Goal: Task Accomplishment & Management: Use online tool/utility

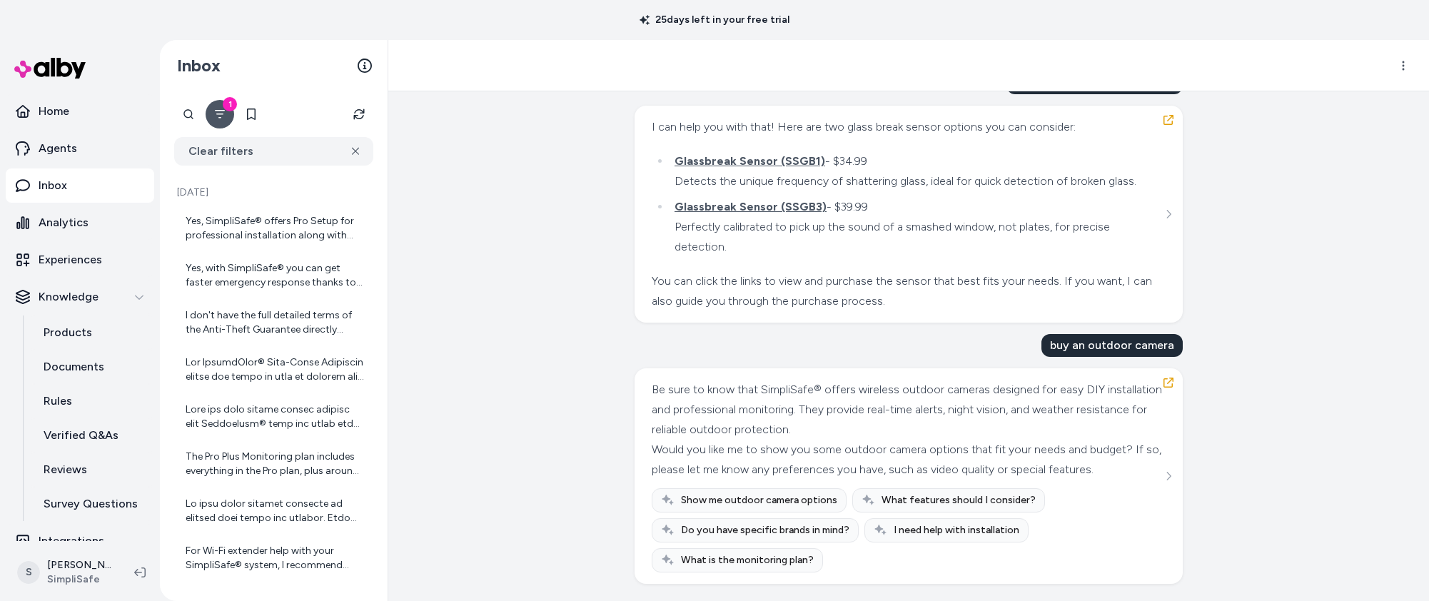
scroll to position [1285, 0]
click at [499, 265] on div "Created from Chat at Sep 26, 2025 · 11:01 AM by James Brooks buy glass break se…" at bounding box center [908, 346] width 1041 height 510
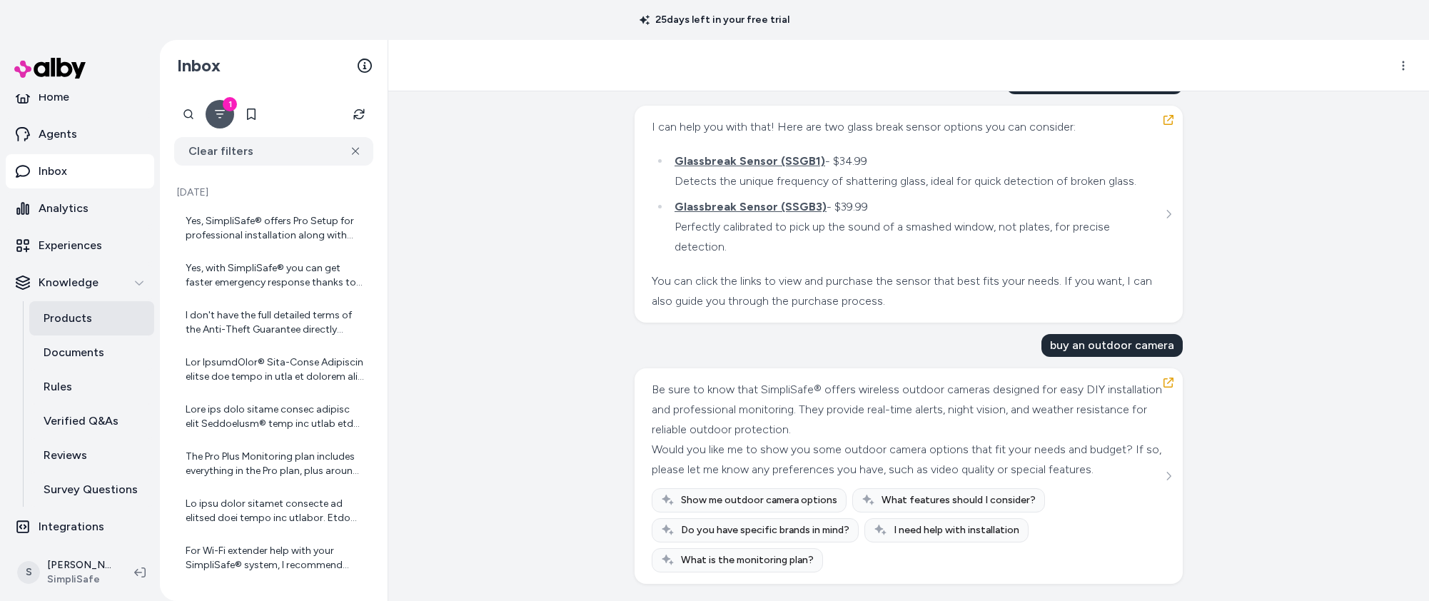
scroll to position [17, 0]
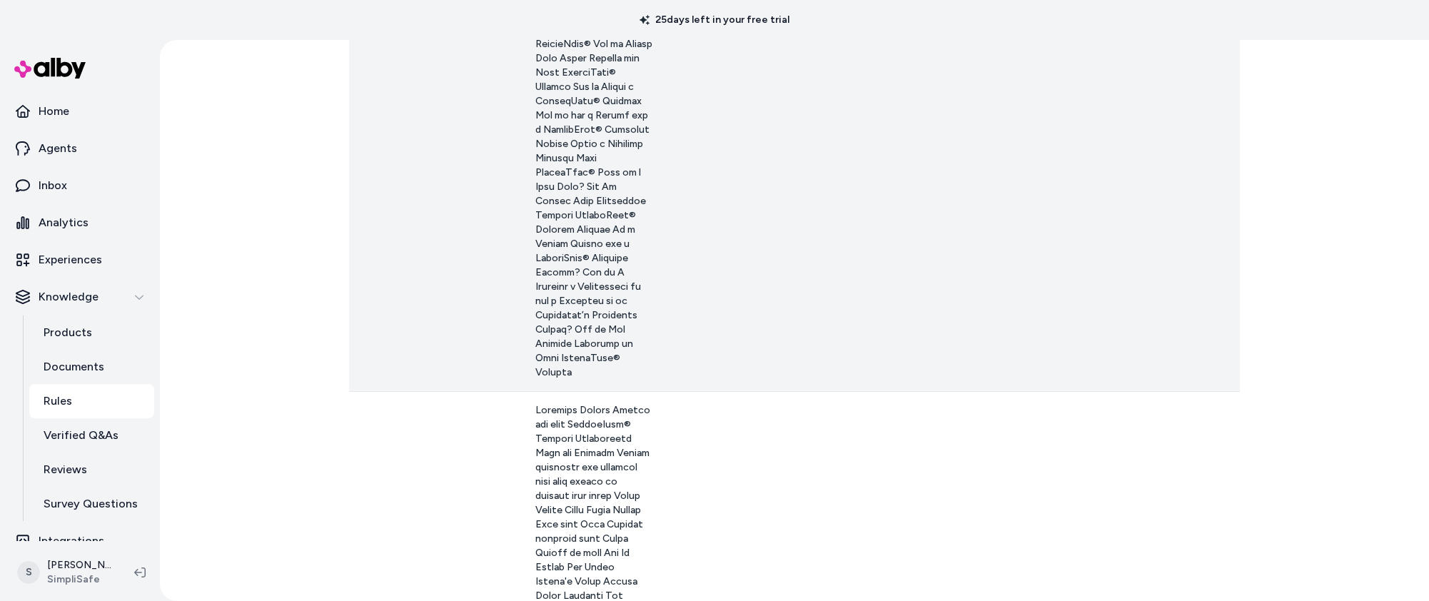
scroll to position [685, 0]
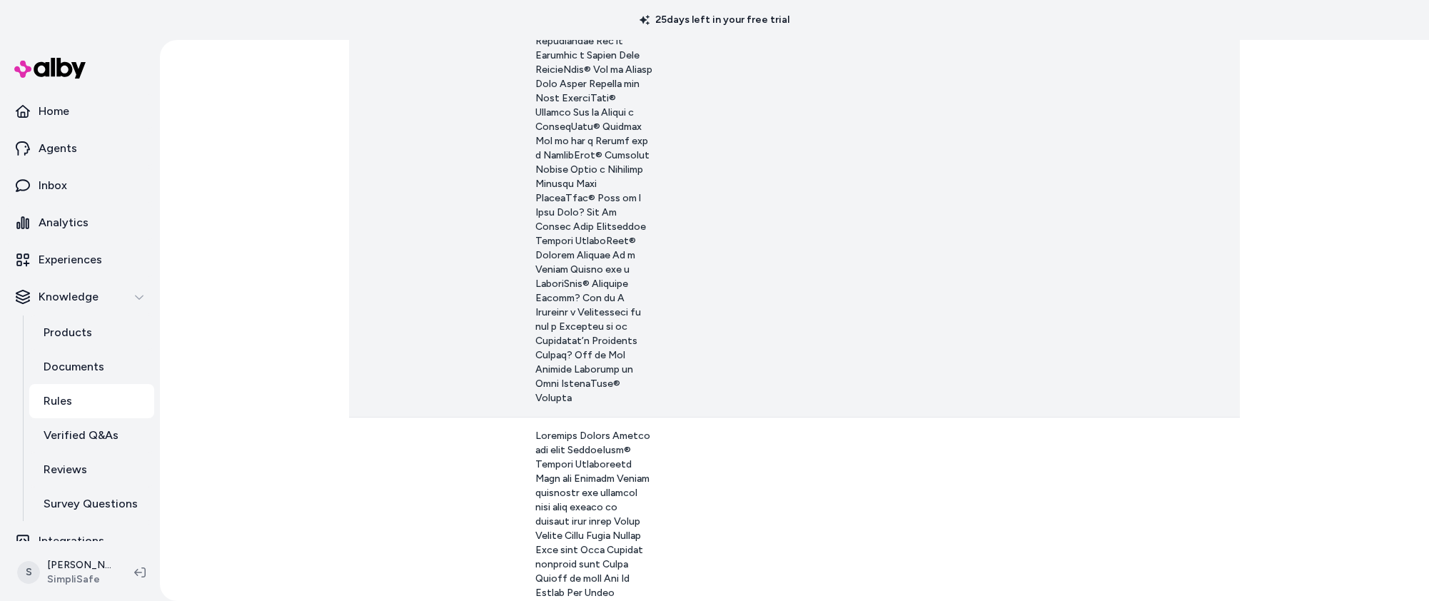
click at [535, 138] on span at bounding box center [593, 5] width 117 height 797
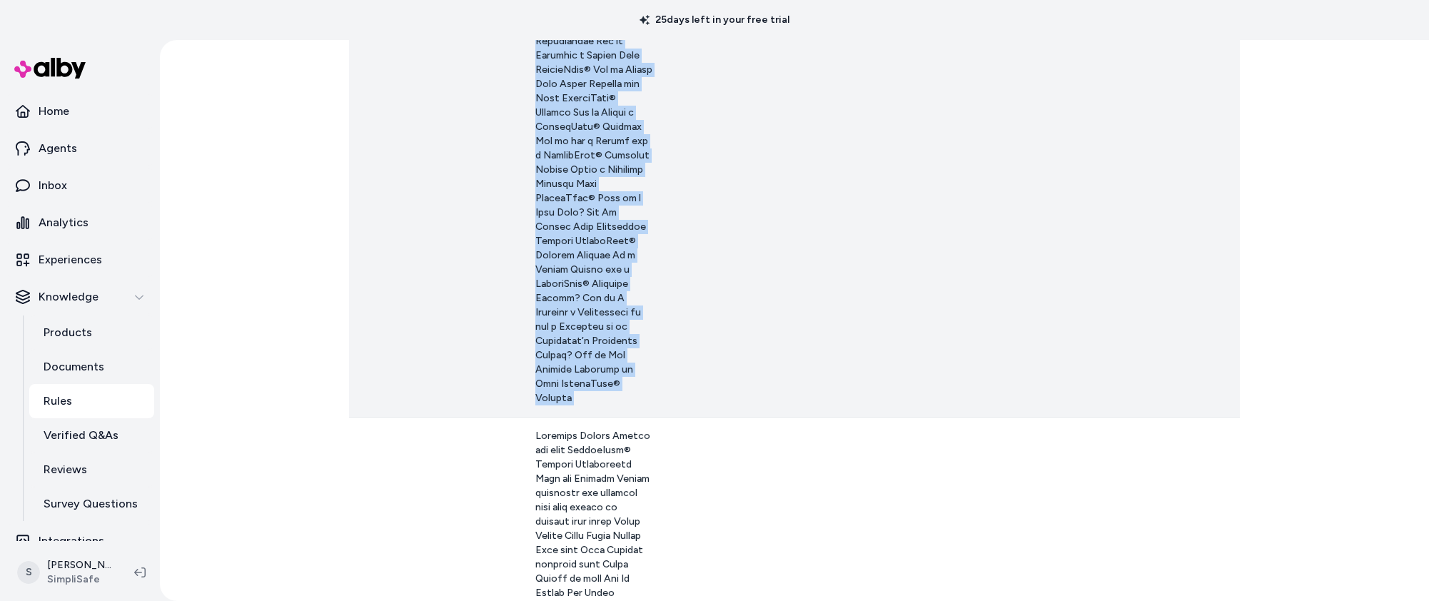
click at [535, 138] on span at bounding box center [593, 5] width 117 height 797
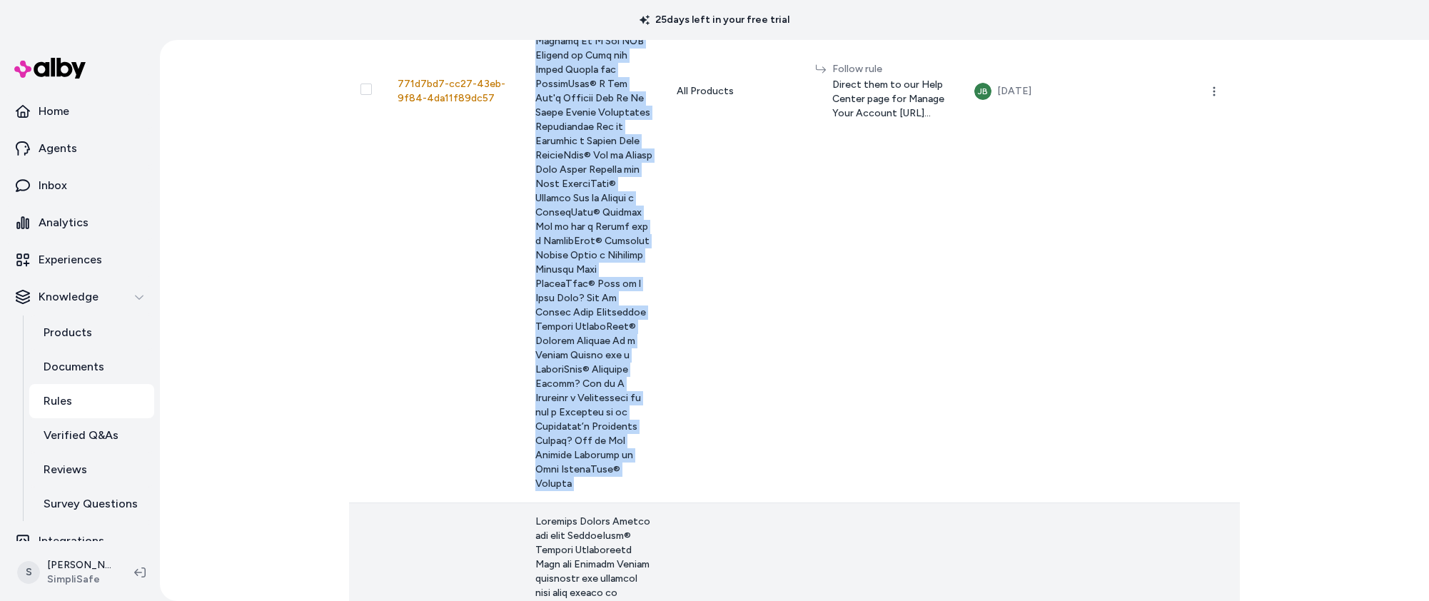
scroll to position [1285, 0]
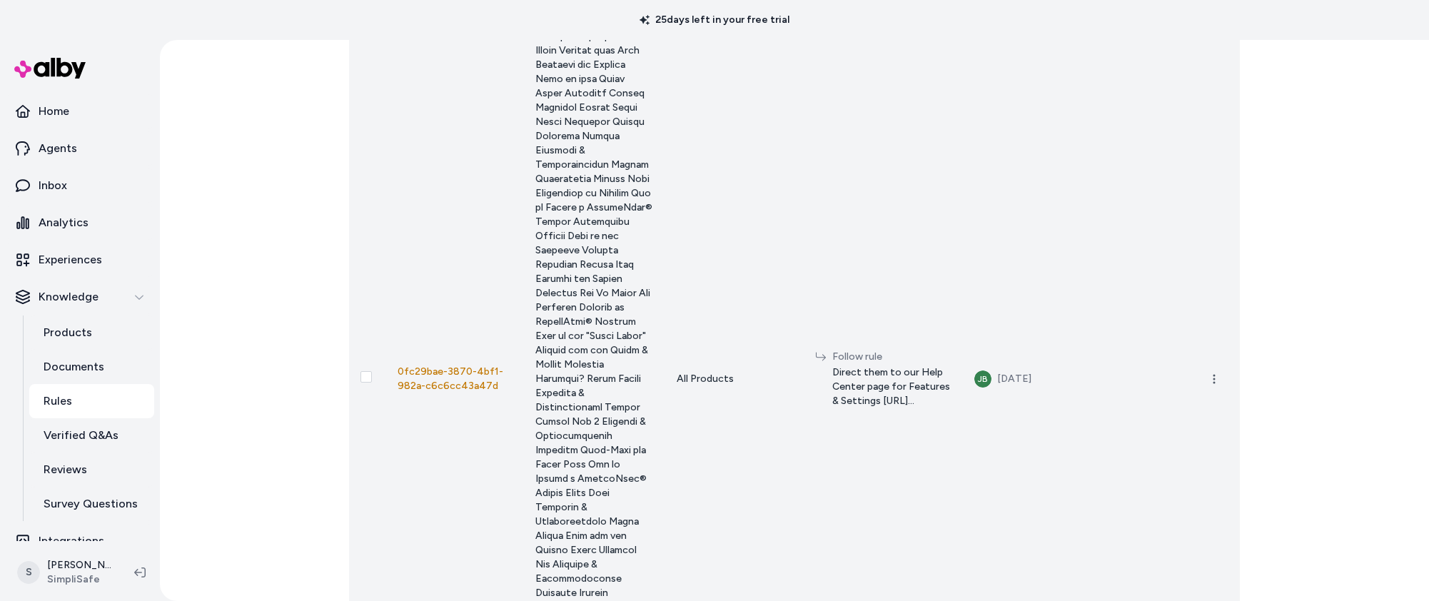
click at [535, 290] on span at bounding box center [593, 378] width 117 height 1097
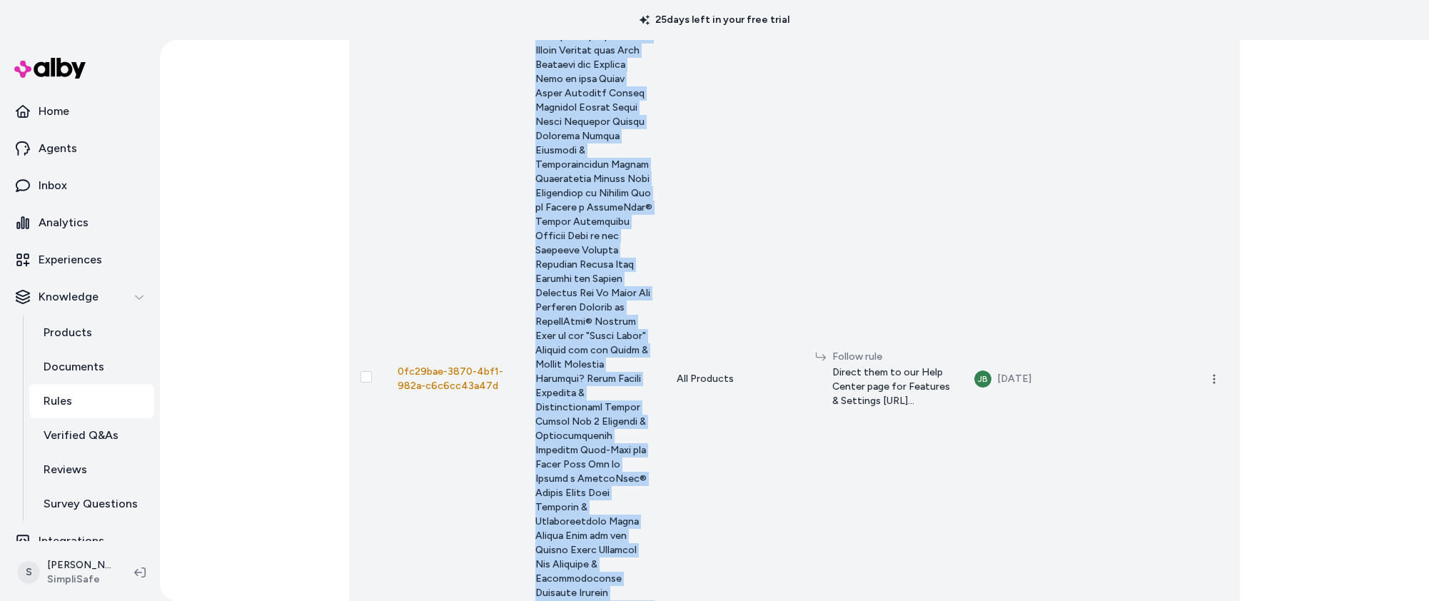
click at [535, 290] on span at bounding box center [593, 378] width 117 height 1097
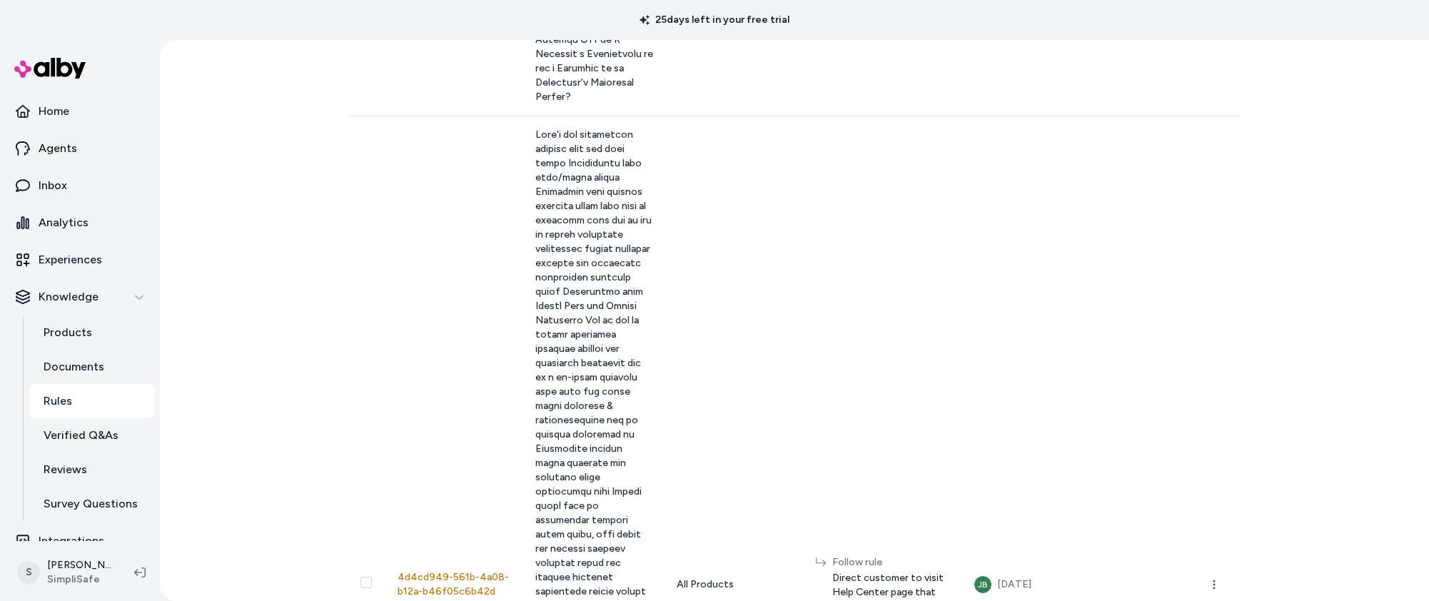
scroll to position [5909, 0]
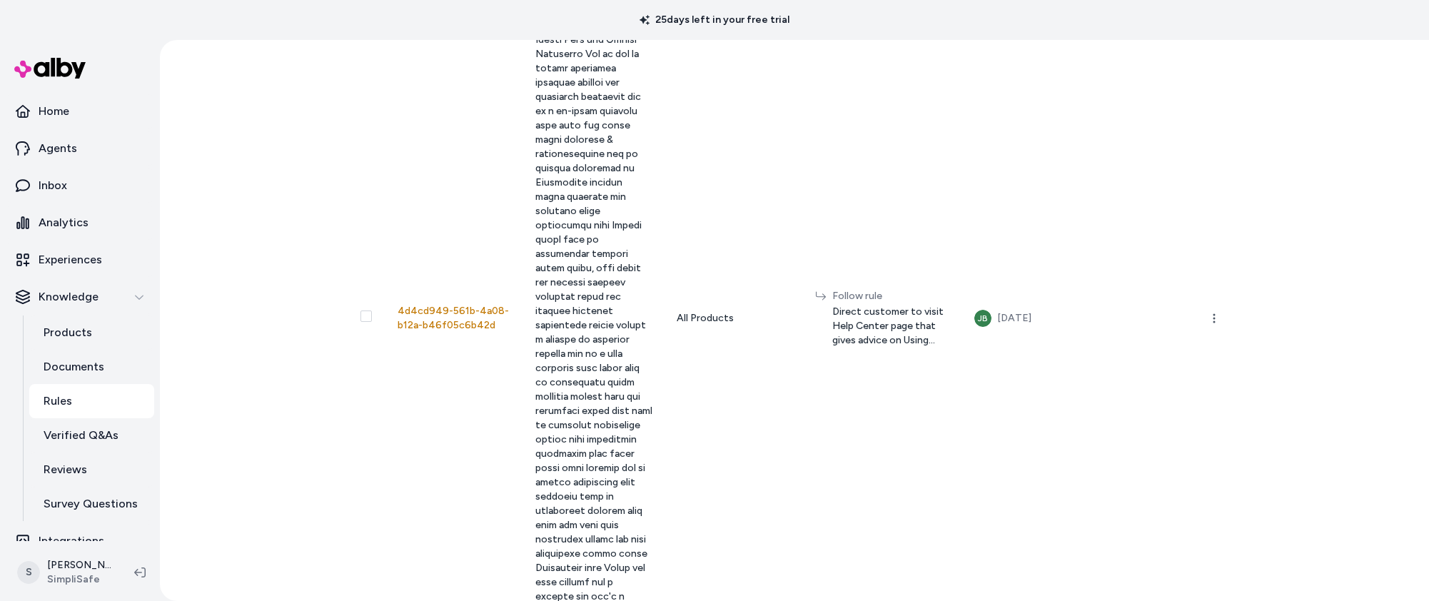
click at [265, 384] on div "Rules New Rule 0 selected Search Products All categories ID Customer Question A…" at bounding box center [794, 320] width 1269 height 561
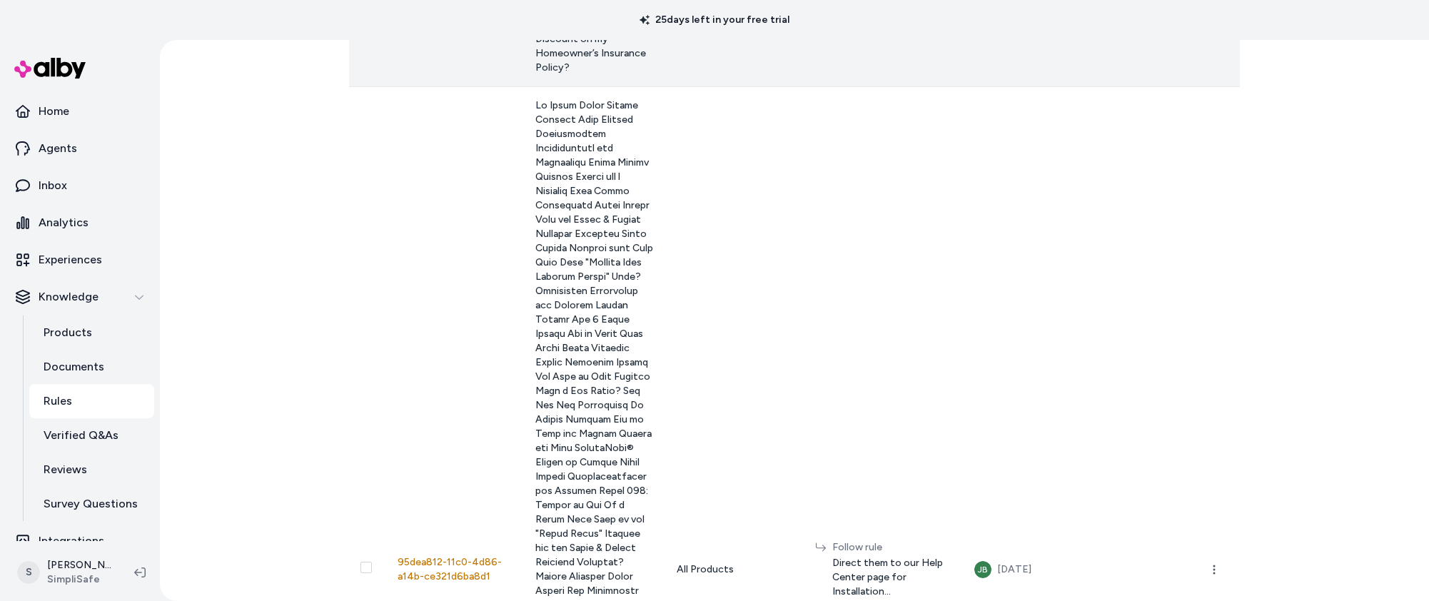
scroll to position [2893, 0]
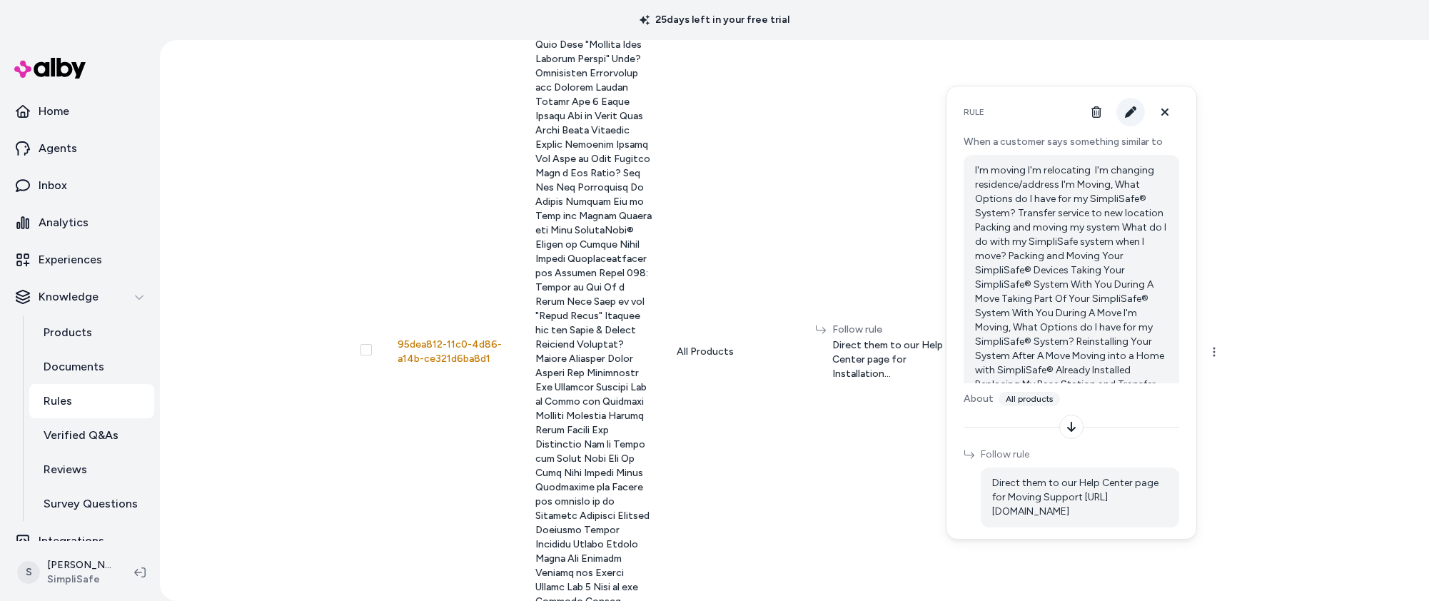
click at [1128, 116] on icon "button" at bounding box center [1130, 111] width 11 height 11
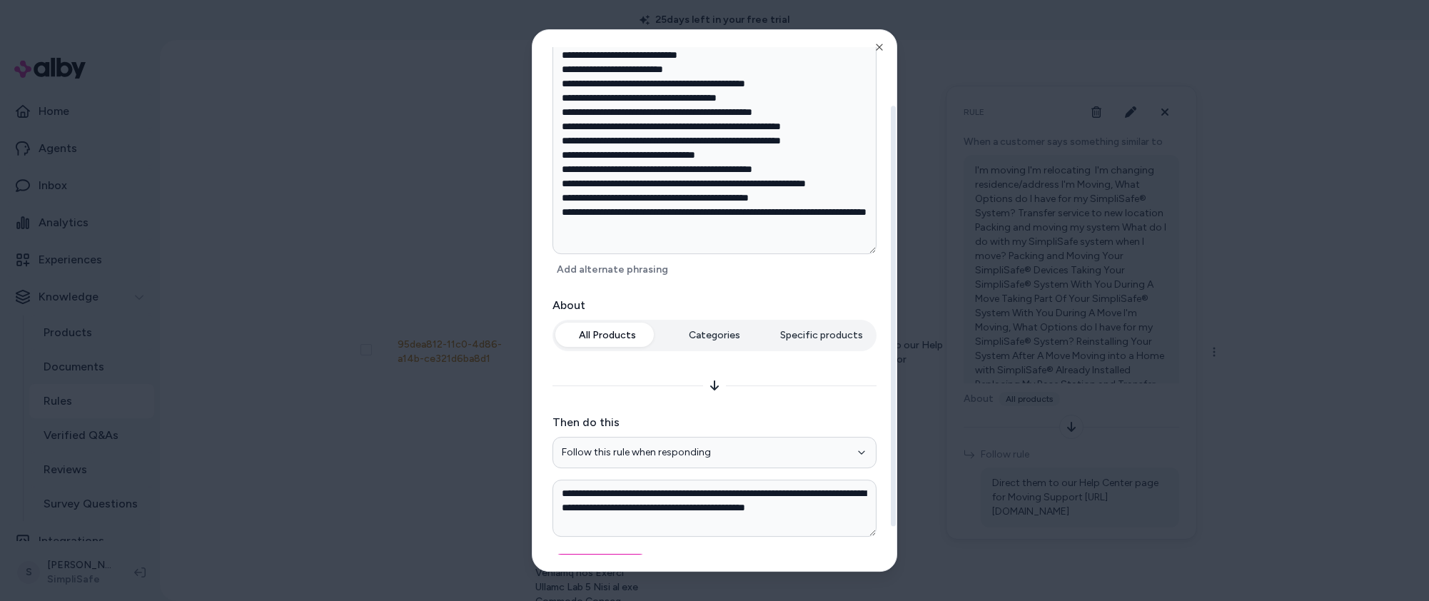
scroll to position [144, 0]
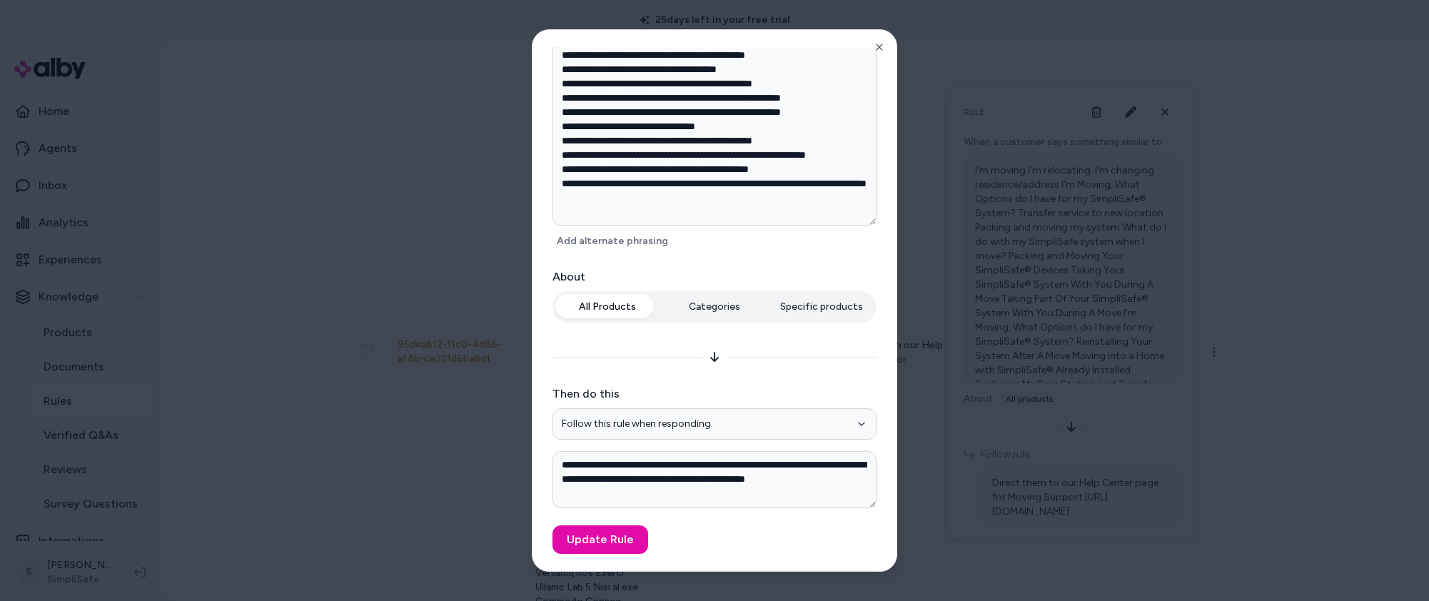
type textarea "*"
click at [1282, 390] on div at bounding box center [714, 300] width 1429 height 601
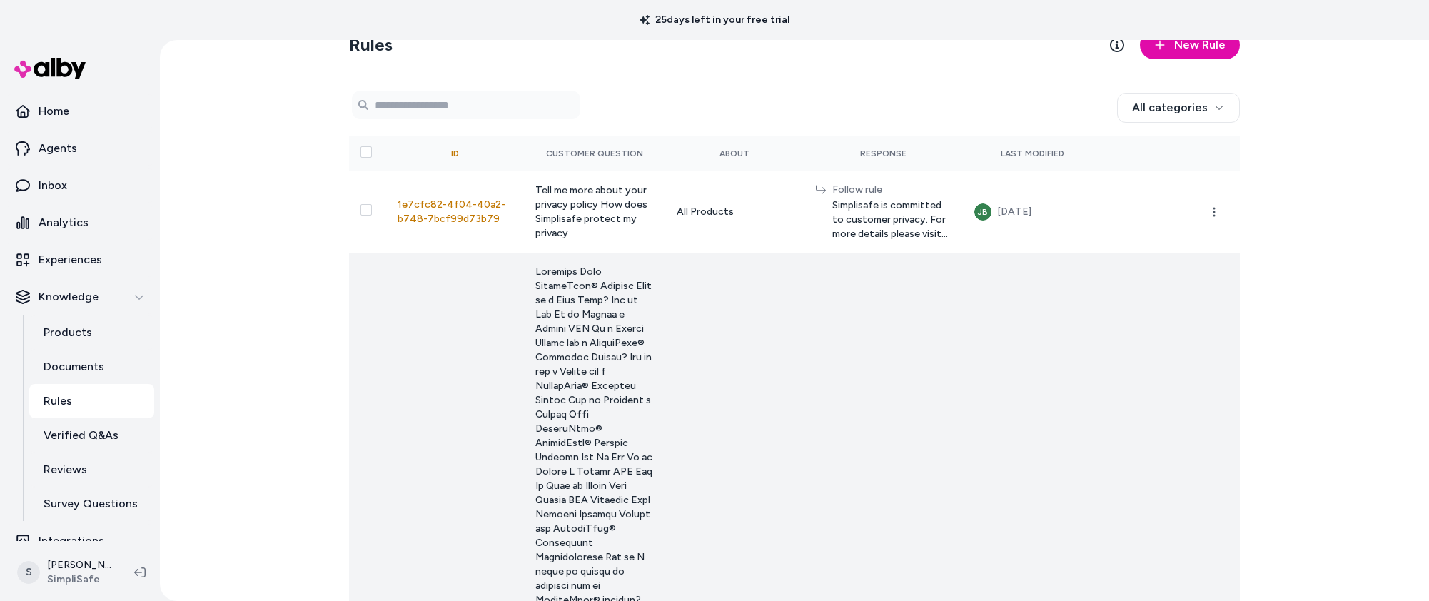
scroll to position [0, 0]
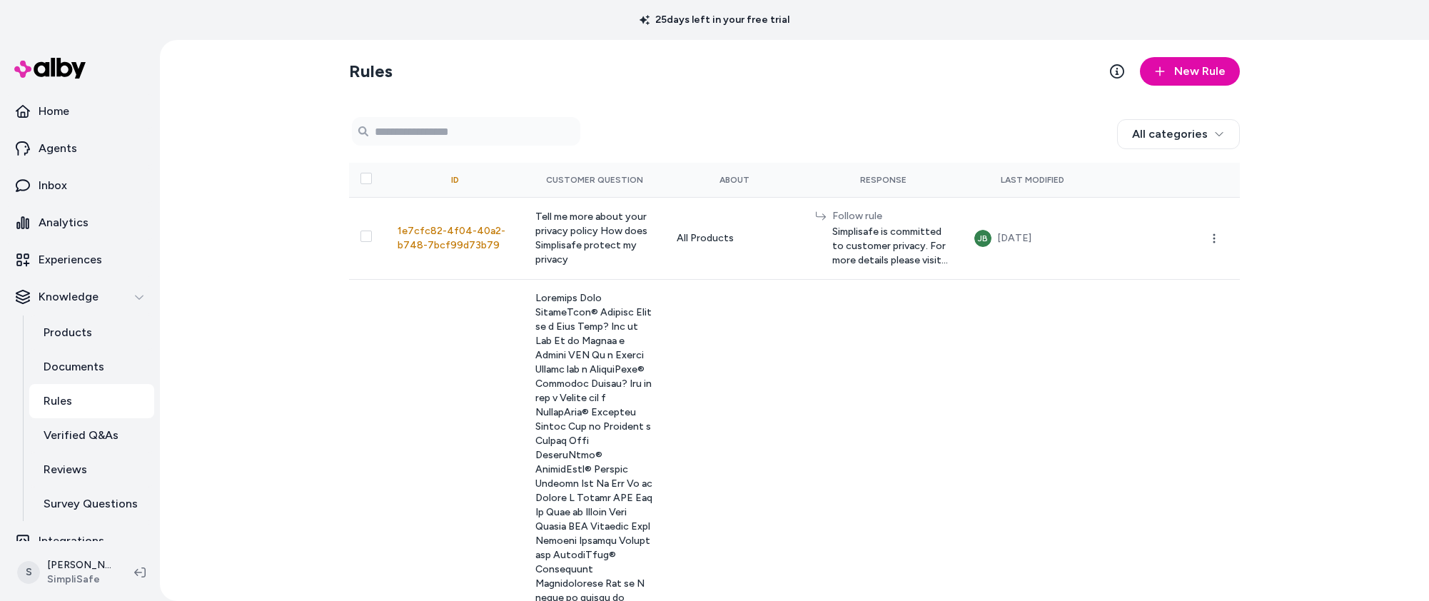
click at [939, 79] on section "Rules New Rule" at bounding box center [794, 71] width 891 height 40
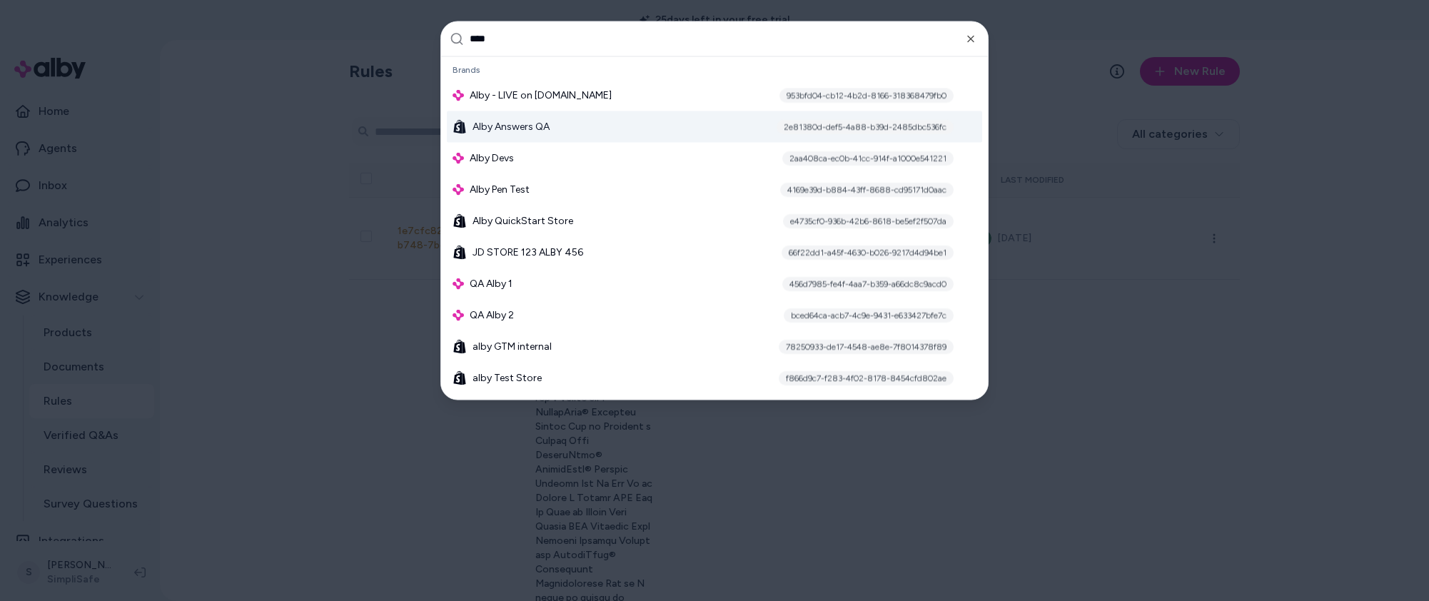
type input "****"
drag, startPoint x: 673, startPoint y: 118, endPoint x: 699, endPoint y: 92, distance: 36.8
click at [674, 117] on div "Alby Answers QA 2e81380d-def5-4a88-b39d-2485dbc536fc" at bounding box center [714, 126] width 535 height 31
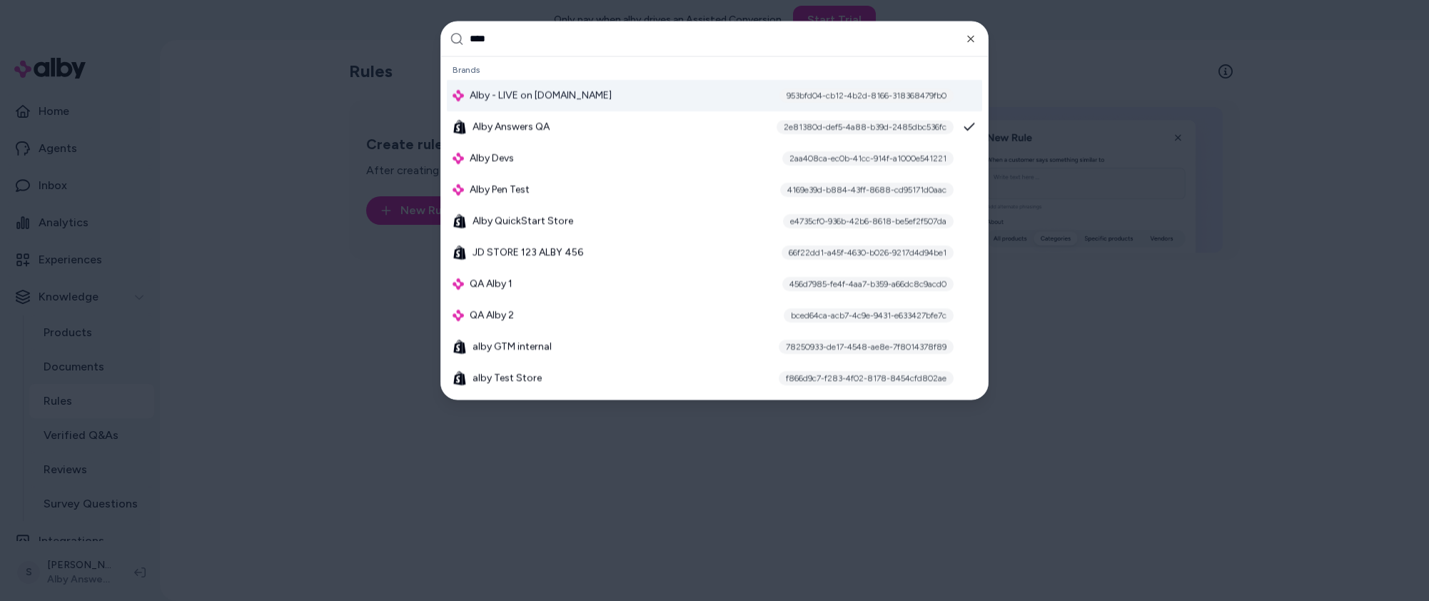
type input "****"
click at [594, 93] on div "Alby - LIVE on [DOMAIN_NAME] 953bfd04-cb12-4b2d-8166-318368479fb0" at bounding box center [714, 94] width 535 height 31
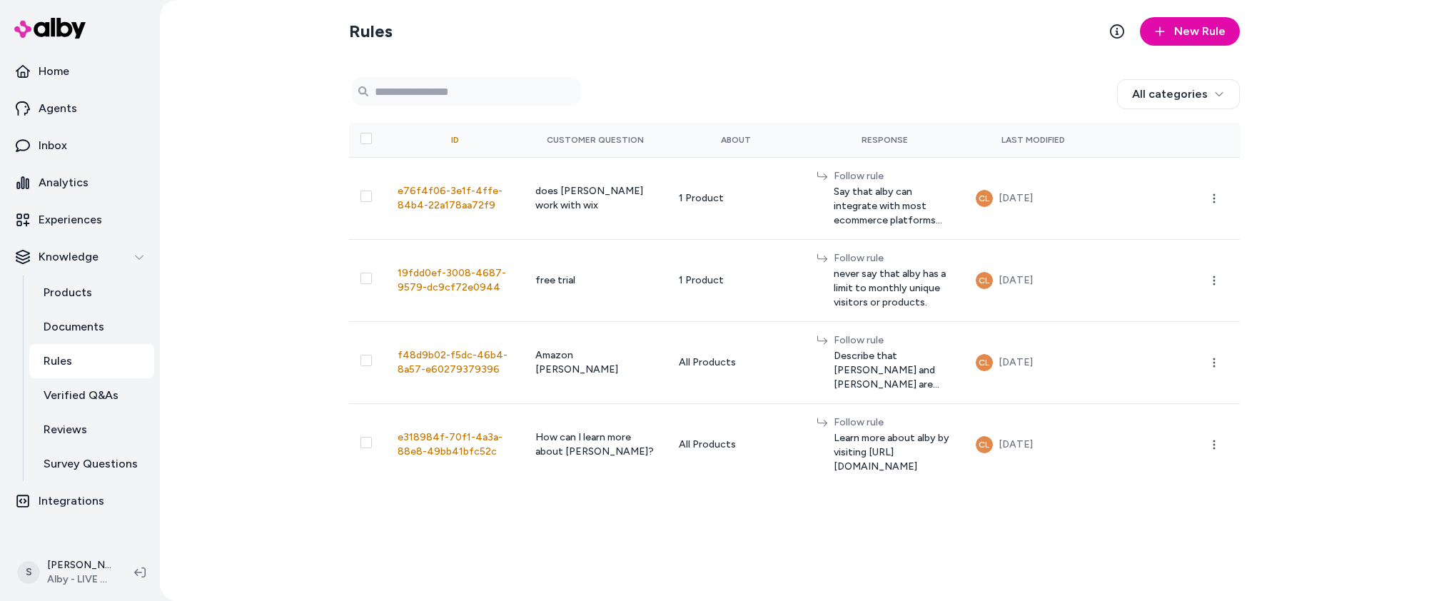
click at [245, 275] on div "Rules New Rule 0 selected Search Products All categories ID Customer Question A…" at bounding box center [794, 300] width 1269 height 601
click at [1257, 236] on div "Rules New Rule 0 selected Search Products All categories ID Customer Question A…" at bounding box center [794, 300] width 1269 height 601
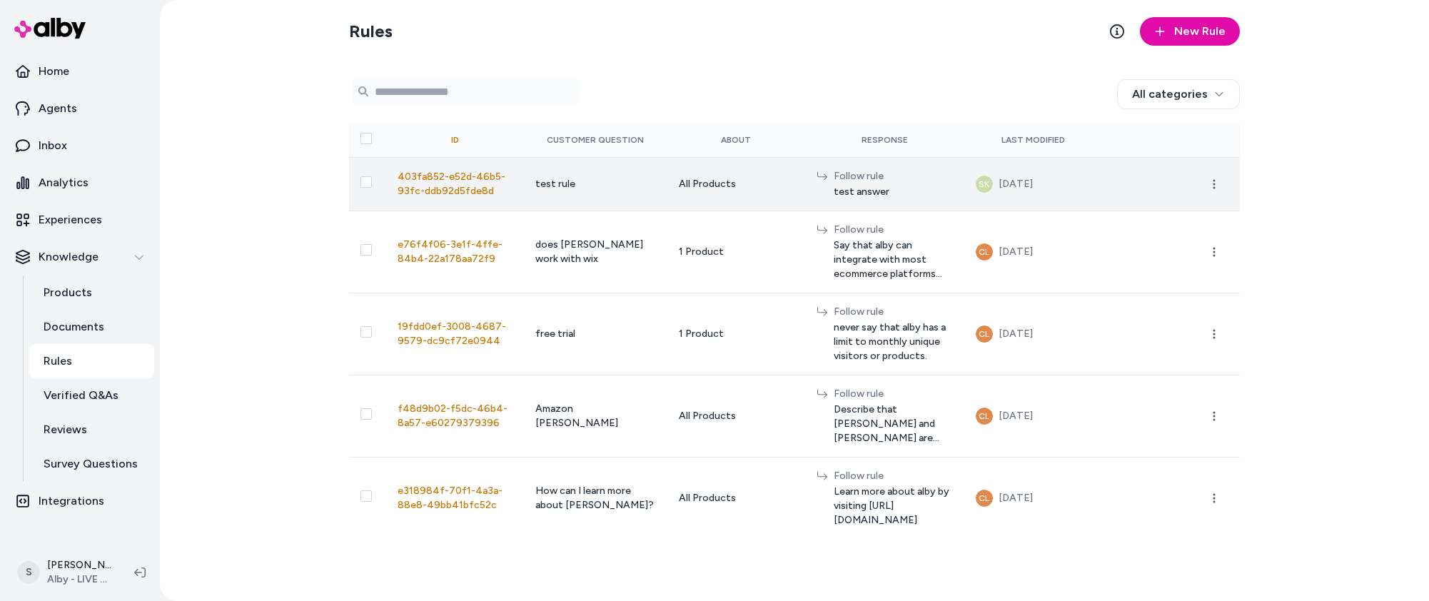
click at [499, 195] on td "403fa852-e52d-46b5-93fc-ddb92d5fde8d" at bounding box center [455, 184] width 138 height 54
click at [499, 196] on td "403fa852-e52d-46b5-93fc-ddb92d5fde8d" at bounding box center [455, 184] width 138 height 54
click at [500, 196] on td "403fa852-e52d-46b5-93fc-ddb92d5fde8d" at bounding box center [455, 184] width 138 height 54
copy span "403fa852-e52d-46b5-93fc-ddb92d5fde8d"
